Goal: Navigation & Orientation: Understand site structure

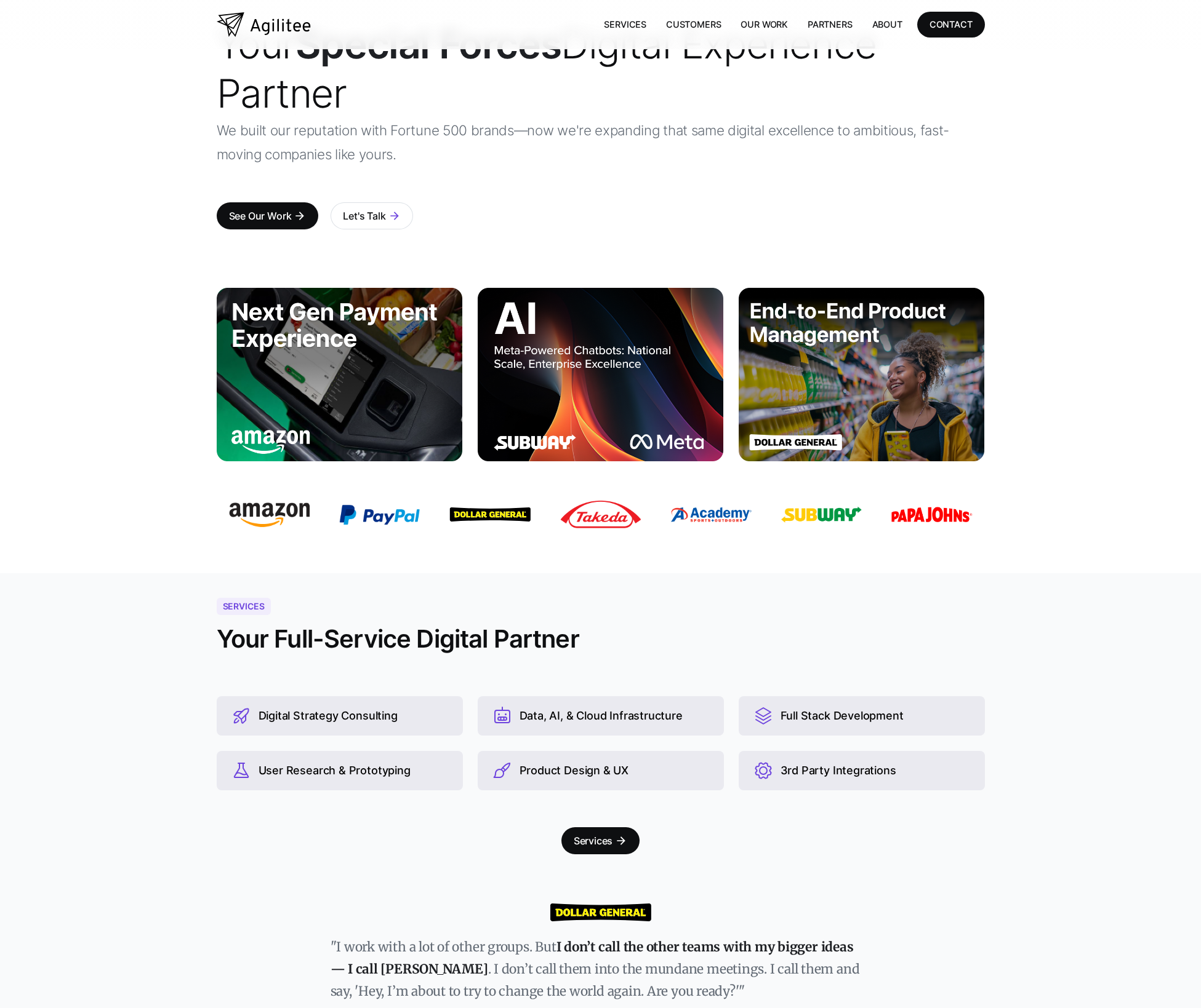
scroll to position [11, 0]
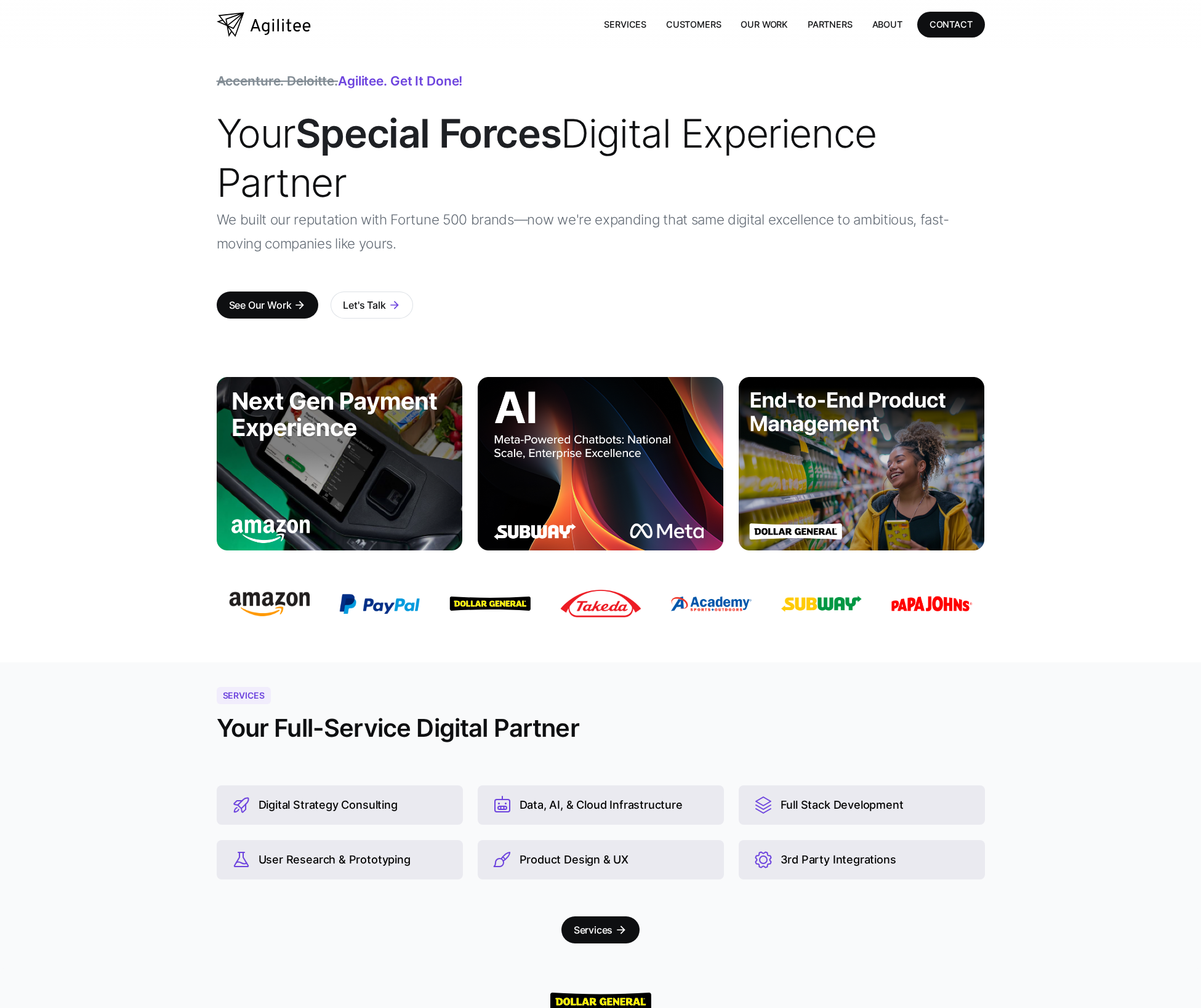
click at [969, 111] on h1 "Your Special Forces Digital Experience Partner" at bounding box center [600, 158] width 768 height 99
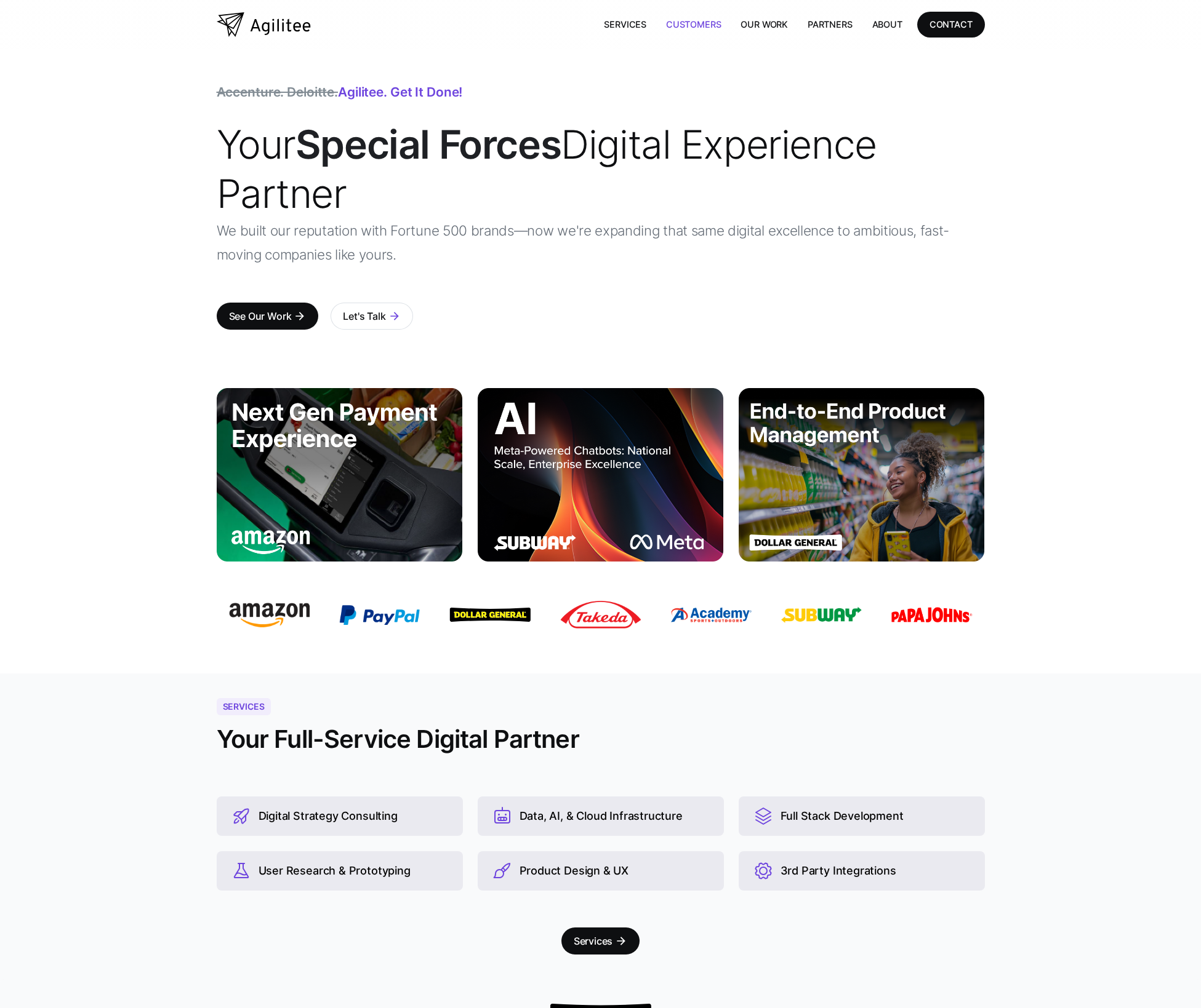
click at [705, 19] on link "Customers" at bounding box center [693, 24] width 74 height 25
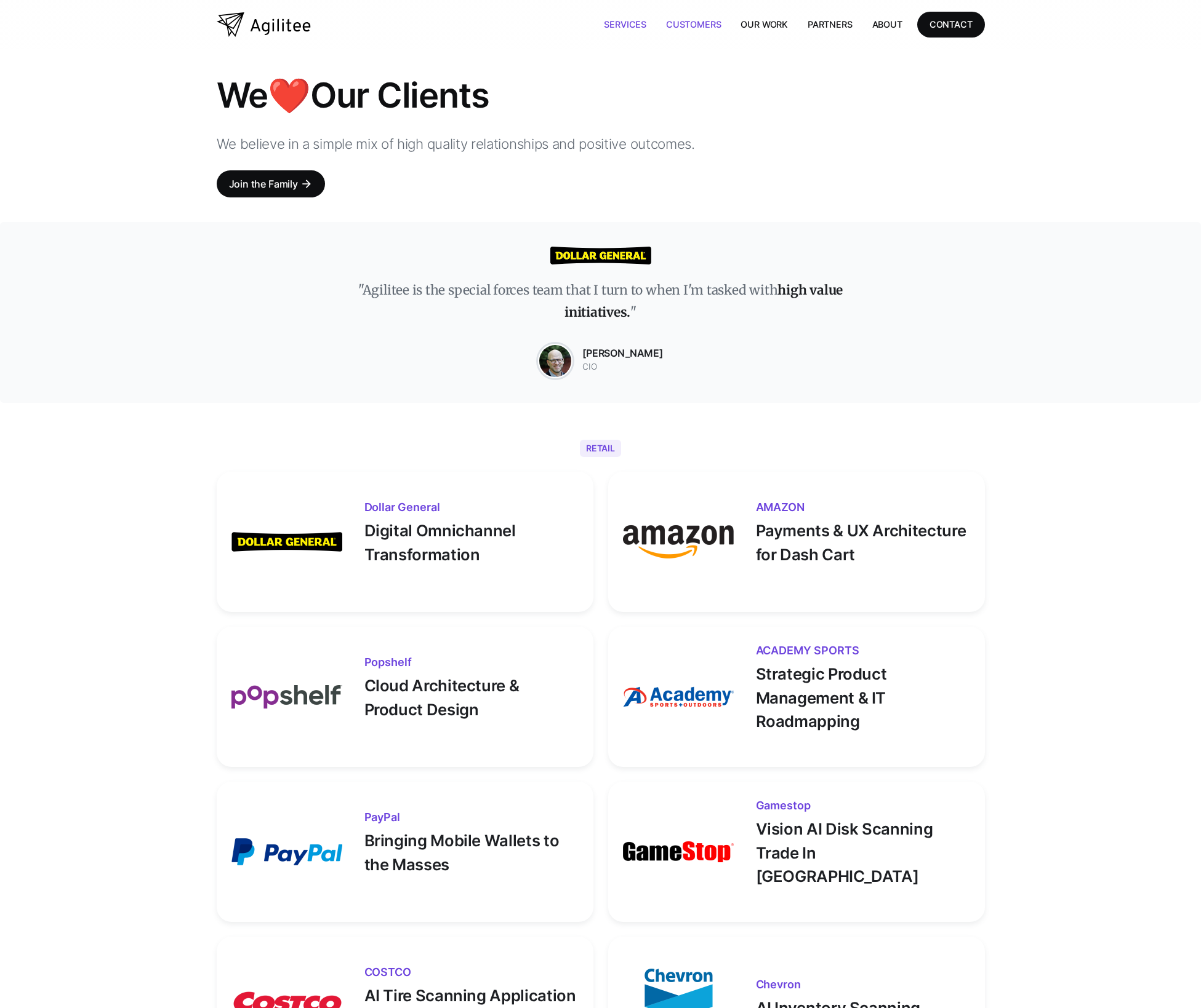
click at [612, 22] on link "Services" at bounding box center [625, 24] width 62 height 25
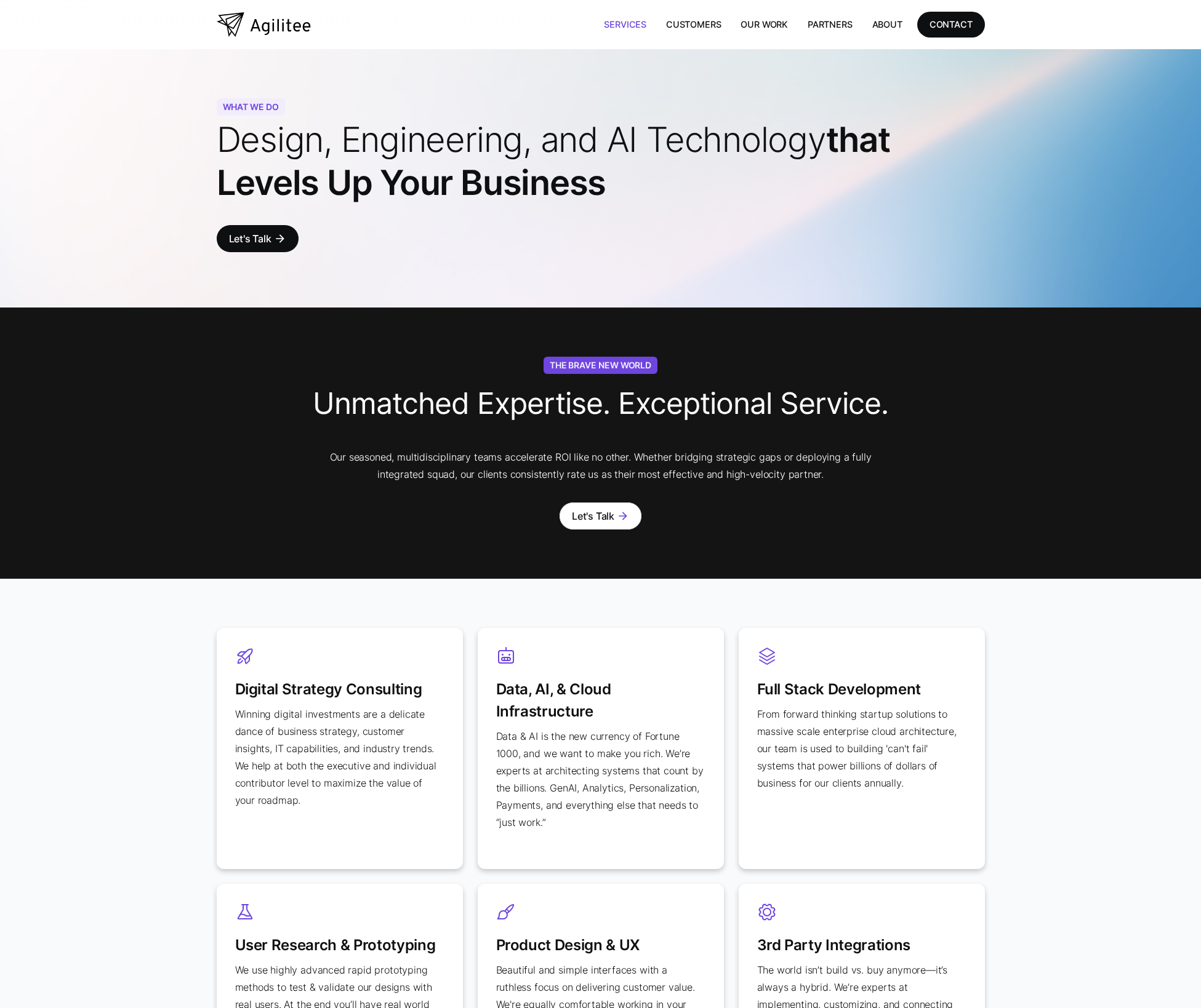
click at [297, 24] on img "home" at bounding box center [263, 24] width 94 height 24
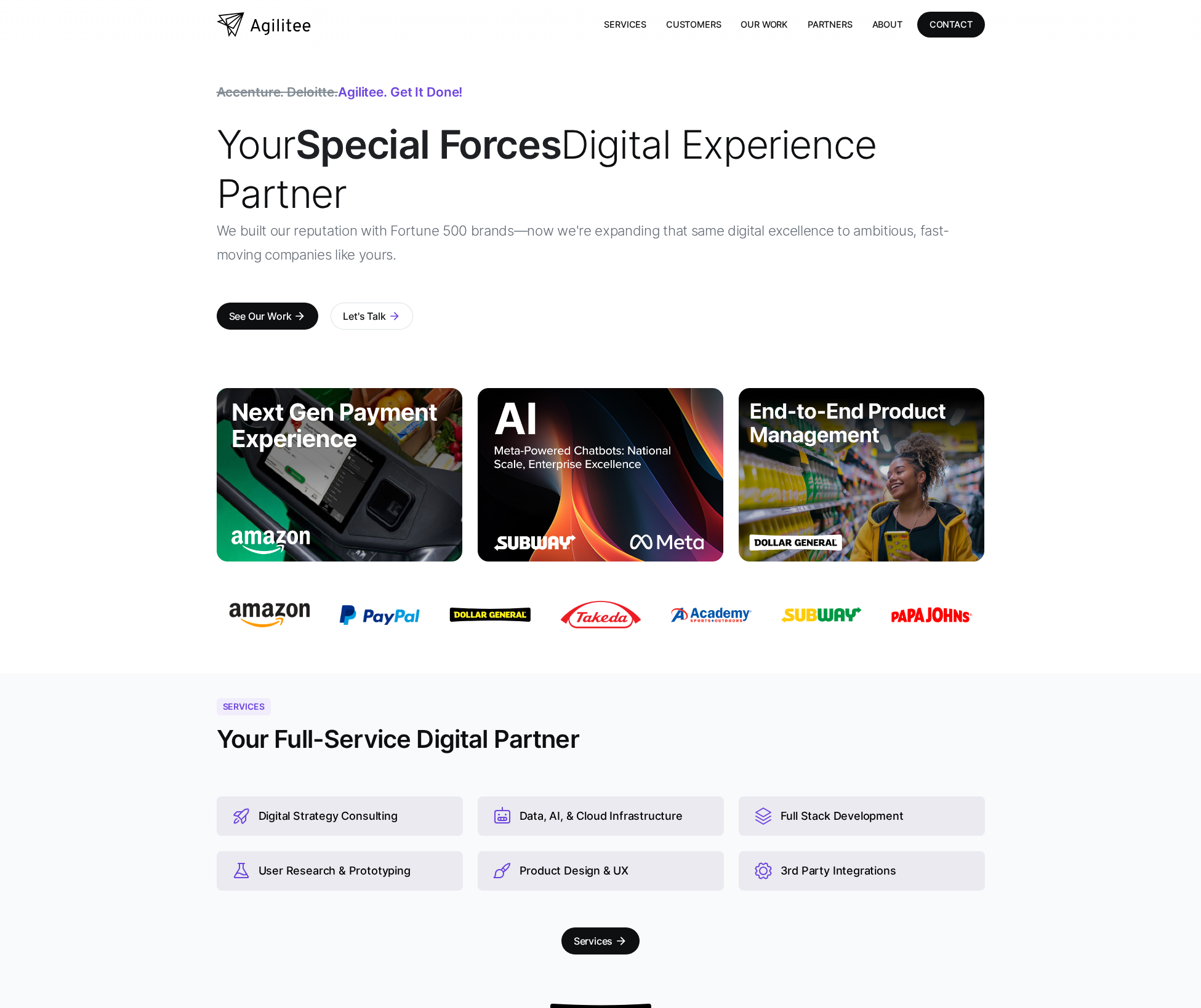
drag, startPoint x: 216, startPoint y: 226, endPoint x: 175, endPoint y: 198, distance: 49.6
click at [216, 226] on div "Accenture. Deloitte. Agilitee. Get it done! Your Special Forces Digital Experie…" at bounding box center [600, 206] width 1201 height 314
